Goal: Task Accomplishment & Management: Use online tool/utility

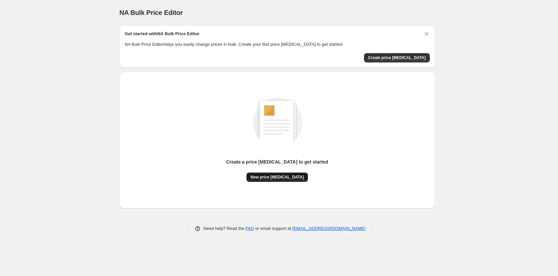
click at [294, 177] on span "New price [MEDICAL_DATA]" at bounding box center [276, 177] width 53 height 5
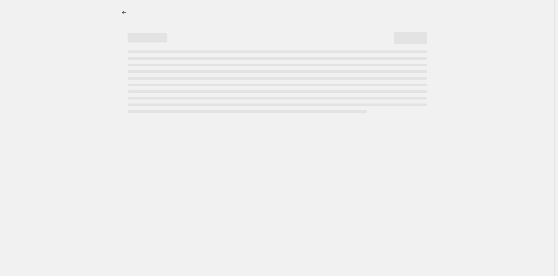
select select "percentage"
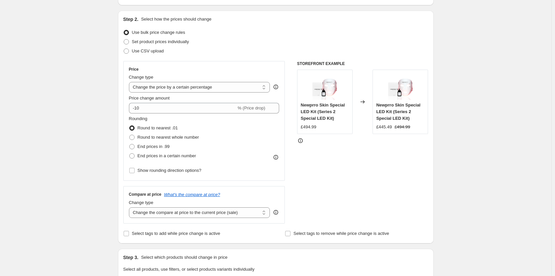
scroll to position [66, 0]
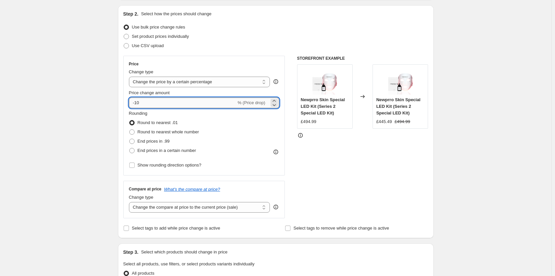
click at [174, 103] on input "-10" at bounding box center [182, 103] width 107 height 11
type input "-1"
type input "-5"
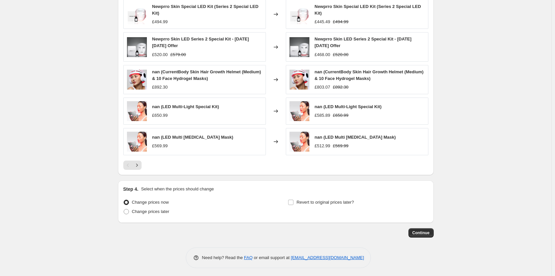
scroll to position [394, 0]
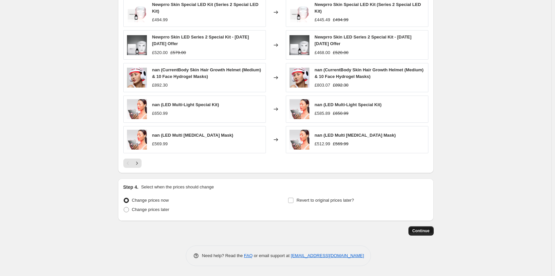
type input "-66"
click at [421, 231] on span "Continue" at bounding box center [420, 231] width 17 height 5
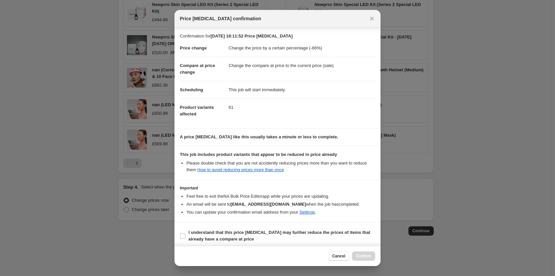
scroll to position [3, 0]
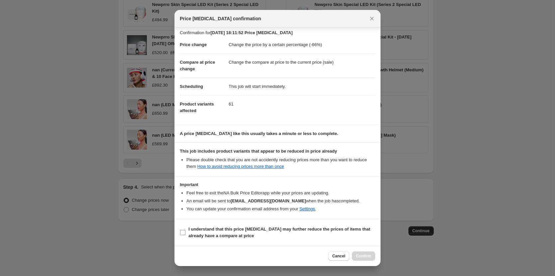
click at [212, 229] on b "I understand that this price [MEDICAL_DATA] may further reduce the prices of it…" at bounding box center [279, 233] width 182 height 12
click at [185, 230] on input "I understand that this price [MEDICAL_DATA] may further reduce the prices of it…" at bounding box center [182, 232] width 5 height 5
checkbox input "true"
click at [364, 252] on button "Confirm" at bounding box center [363, 256] width 23 height 9
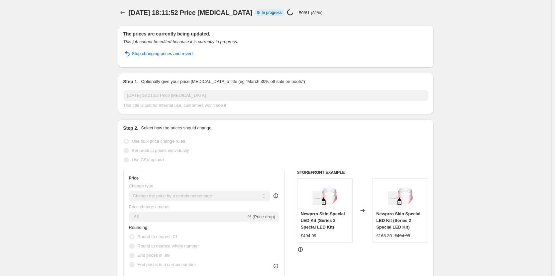
select select "percentage"
